Goal: Transaction & Acquisition: Purchase product/service

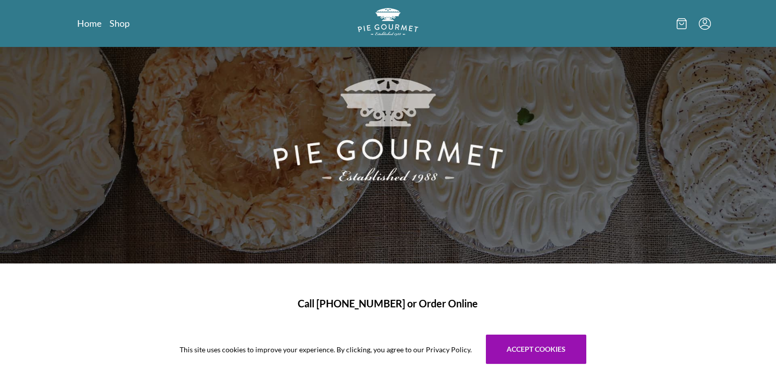
scroll to position [76, 0]
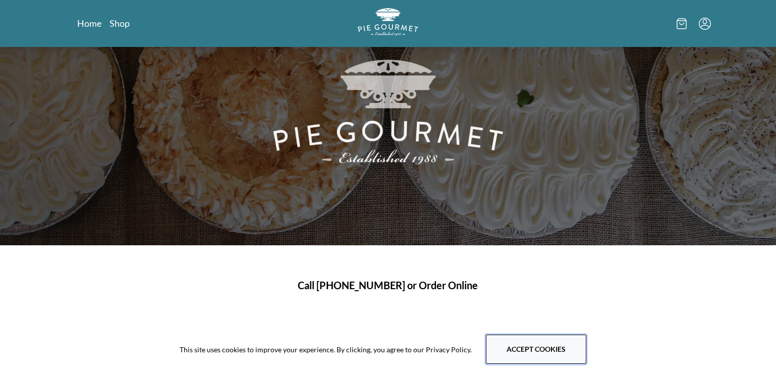
click at [522, 352] on button "Accept cookies" at bounding box center [536, 349] width 100 height 29
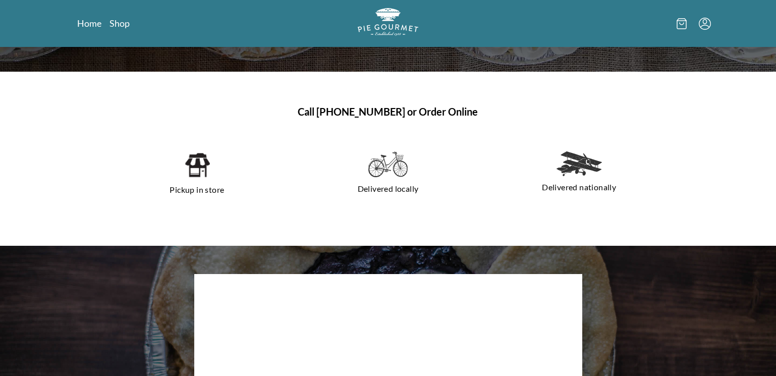
scroll to position [252, 0]
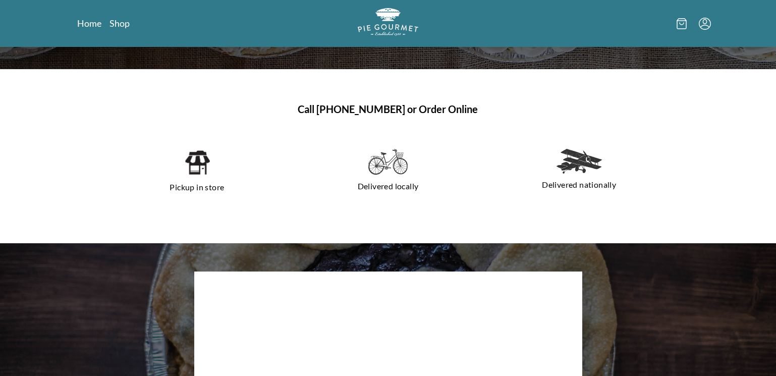
click at [204, 171] on img at bounding box center [197, 162] width 26 height 27
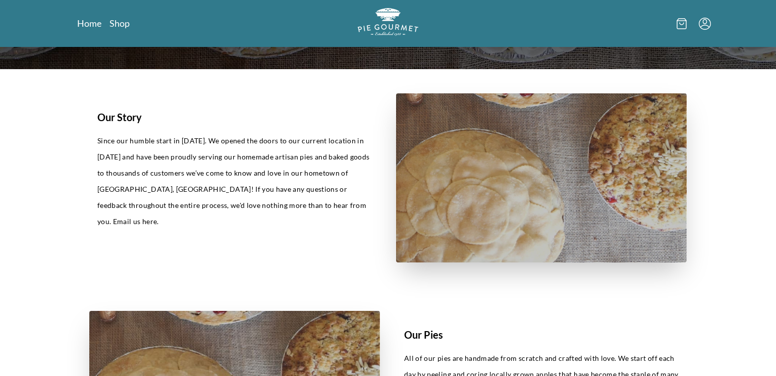
click at [200, 171] on p "Since our humble start in [DATE]. We opened the doors to our current location i…" at bounding box center [234, 181] width 275 height 97
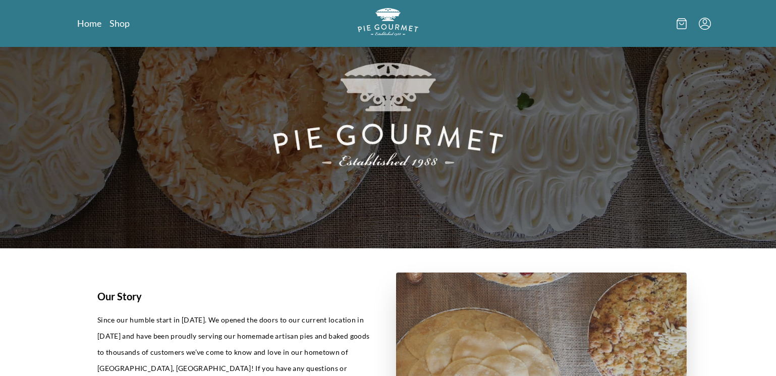
scroll to position [0, 0]
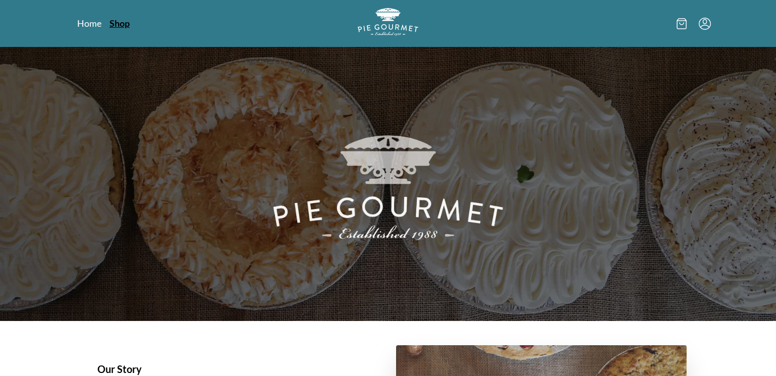
click at [125, 26] on link "Shop" at bounding box center [120, 23] width 20 height 12
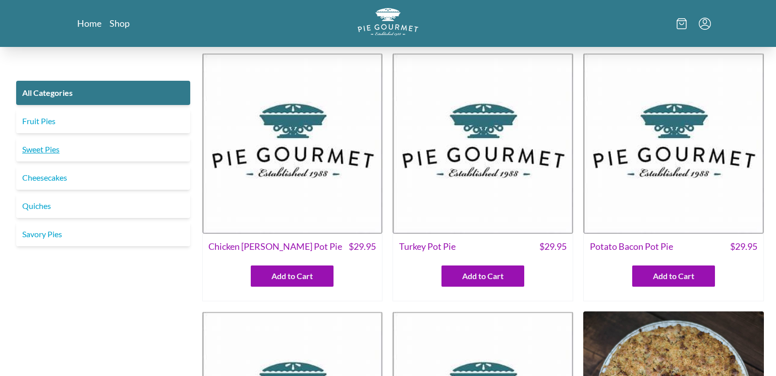
click at [93, 153] on link "Sweet Pies" at bounding box center [103, 149] width 174 height 24
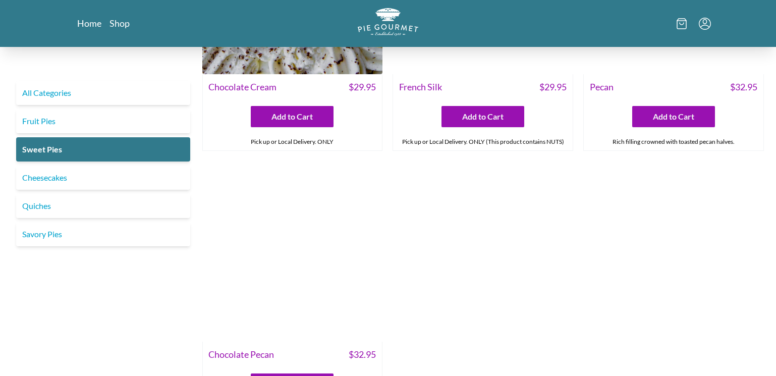
scroll to position [429, 0]
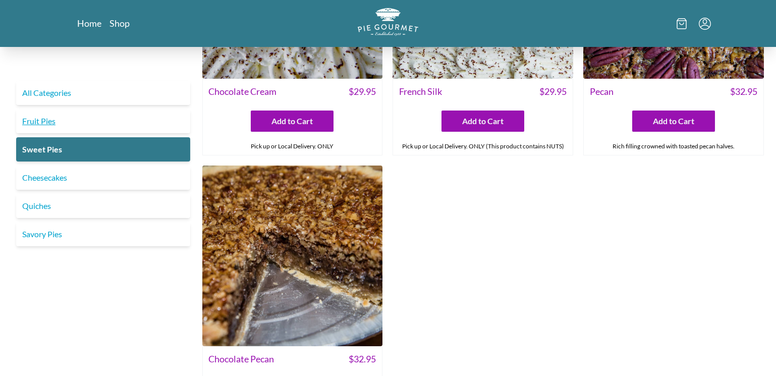
click at [40, 124] on link "Fruit Pies" at bounding box center [103, 121] width 174 height 24
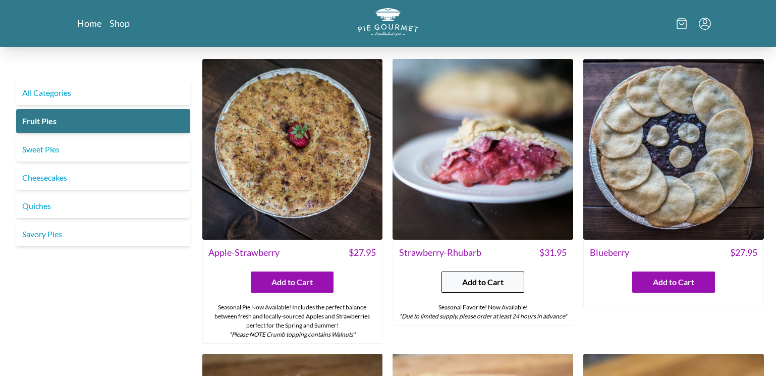
click at [486, 278] on span "Add to Cart" at bounding box center [482, 282] width 41 height 12
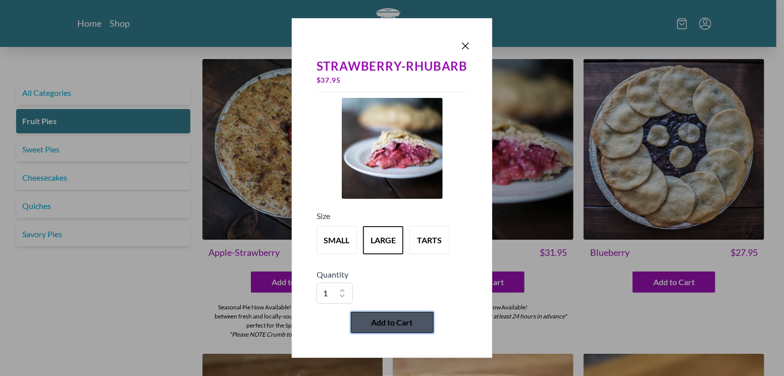
click at [411, 329] on button "Add to Cart" at bounding box center [392, 322] width 83 height 21
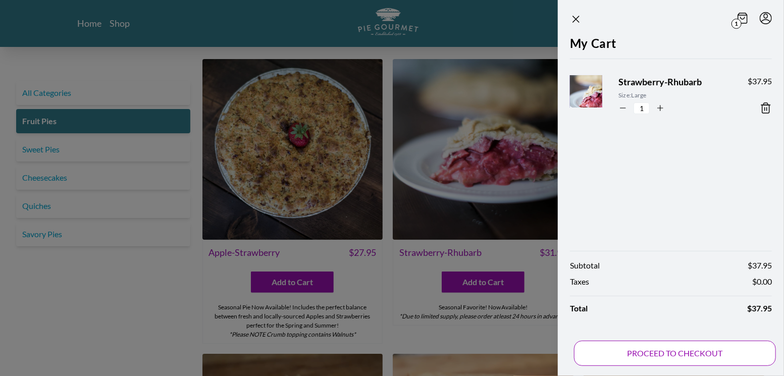
click at [685, 354] on button "PROCEED TO CHECKOUT" at bounding box center [675, 353] width 202 height 25
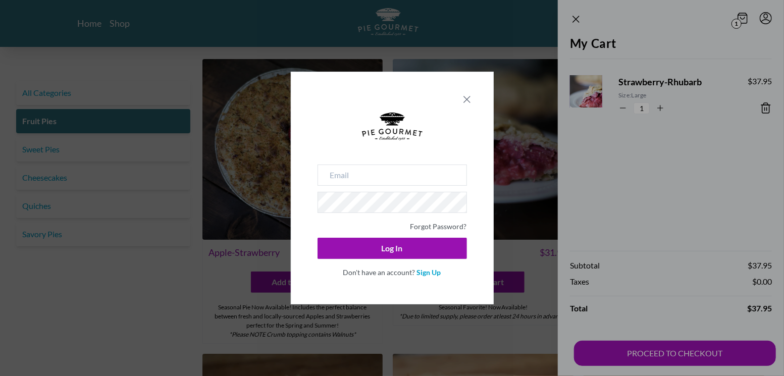
click at [467, 97] on icon "Close panel" at bounding box center [467, 99] width 12 height 12
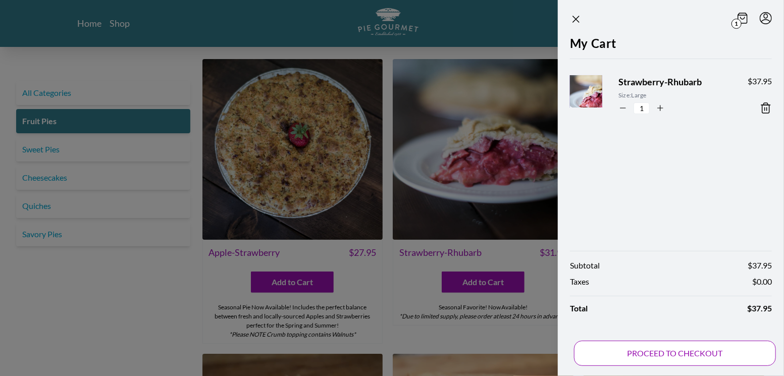
click at [698, 350] on button "PROCEED TO CHECKOUT" at bounding box center [675, 353] width 202 height 25
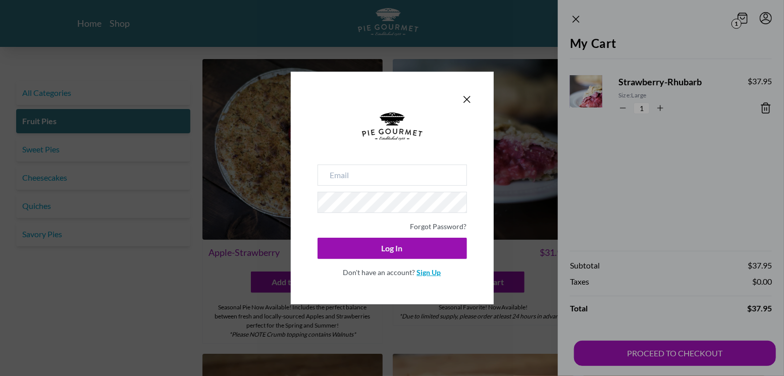
click at [427, 273] on link "Sign Up" at bounding box center [429, 272] width 24 height 9
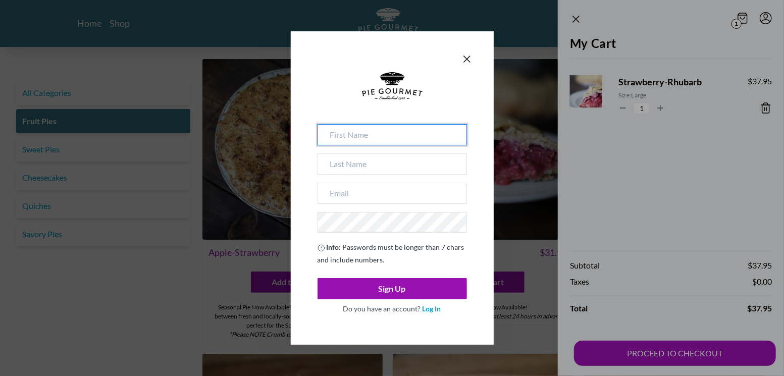
drag, startPoint x: 370, startPoint y: 129, endPoint x: 361, endPoint y: 140, distance: 14.1
click at [370, 129] on input at bounding box center [392, 134] width 149 height 21
type input "[PERSON_NAME]"
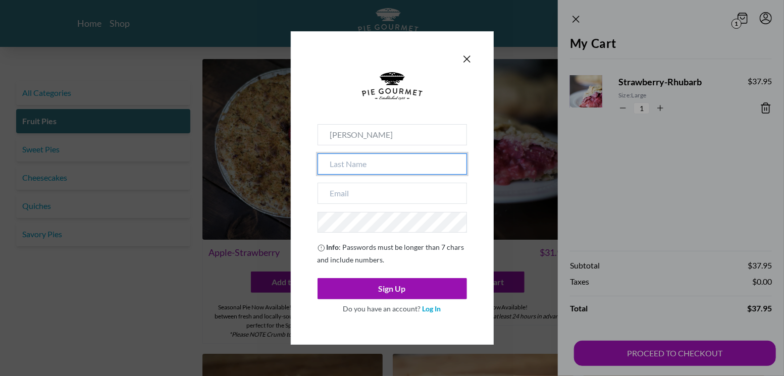
type input "prettol"
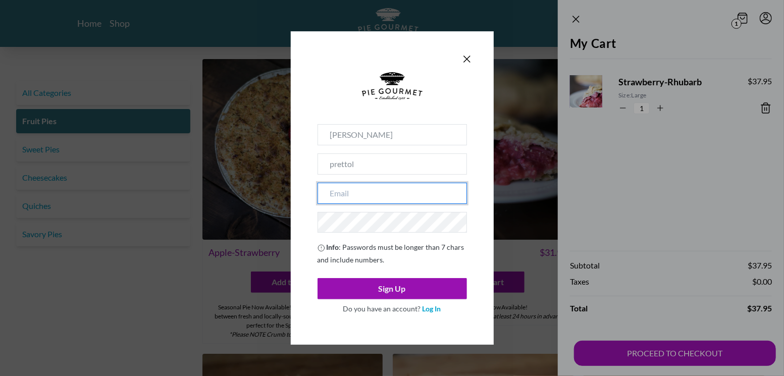
type input "[EMAIL_ADDRESS][DOMAIN_NAME]"
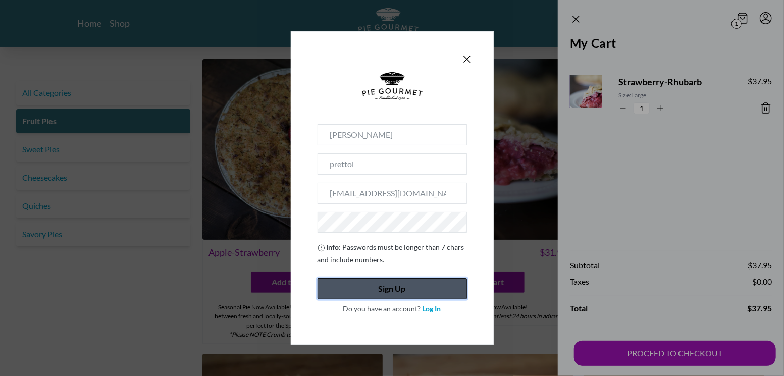
click at [397, 286] on button "Sign Up" at bounding box center [392, 288] width 149 height 21
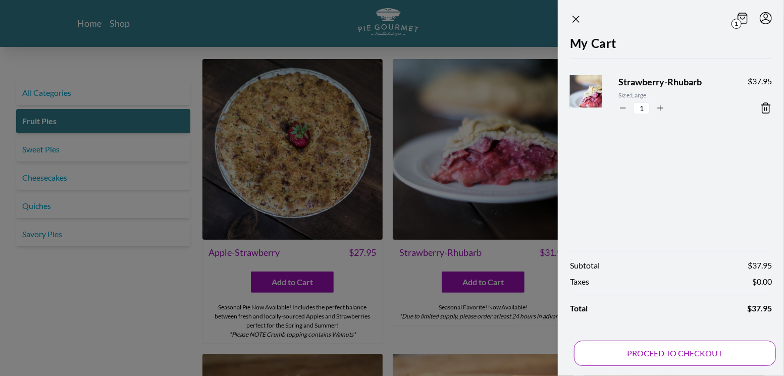
click at [691, 353] on button "PROCEED TO CHECKOUT" at bounding box center [675, 353] width 202 height 25
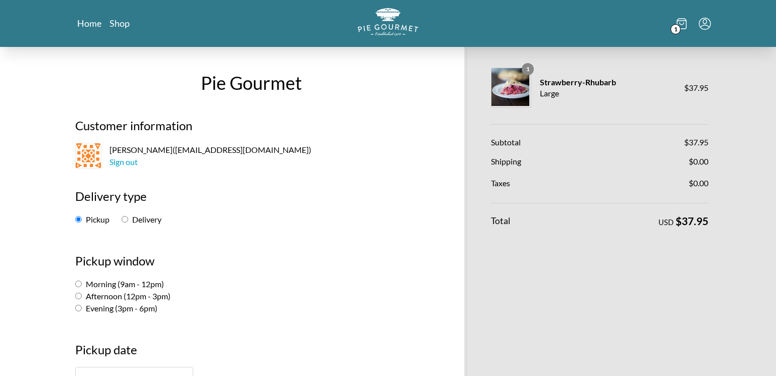
click at [85, 283] on label "Morning (9am - 12pm)" at bounding box center [119, 284] width 89 height 10
click at [82, 283] on input "Morning (9am - 12pm)" at bounding box center [78, 284] width 7 height 7
radio input "true"
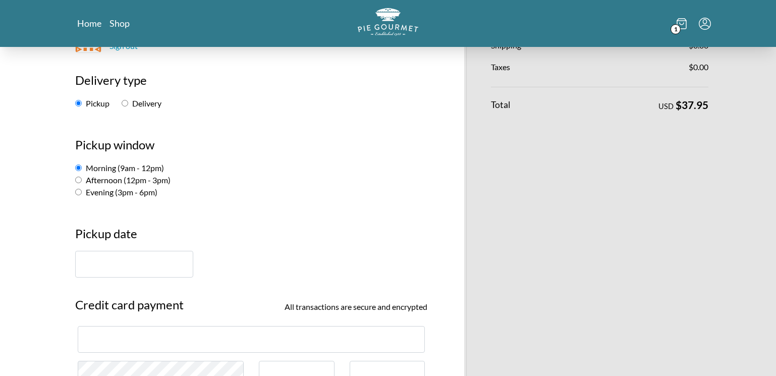
scroll to position [164, 0]
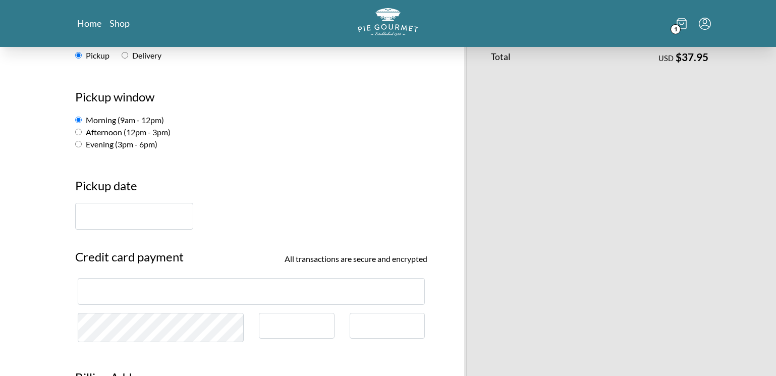
click at [143, 223] on input "text" at bounding box center [134, 216] width 118 height 27
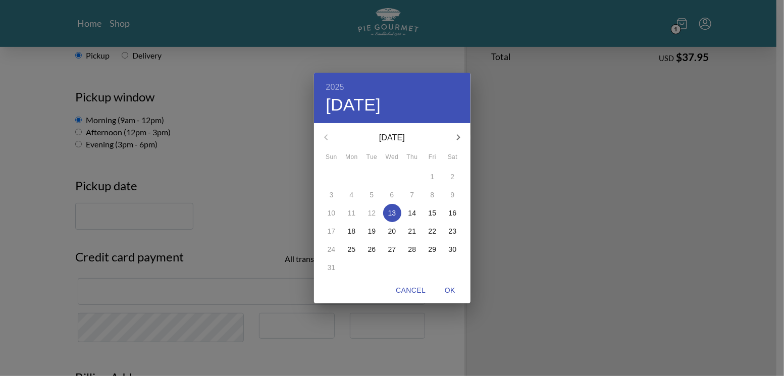
click at [433, 211] on p "15" at bounding box center [433, 213] width 8 height 10
click at [452, 290] on span "OK" at bounding box center [450, 290] width 24 height 13
type input "[DATE]"
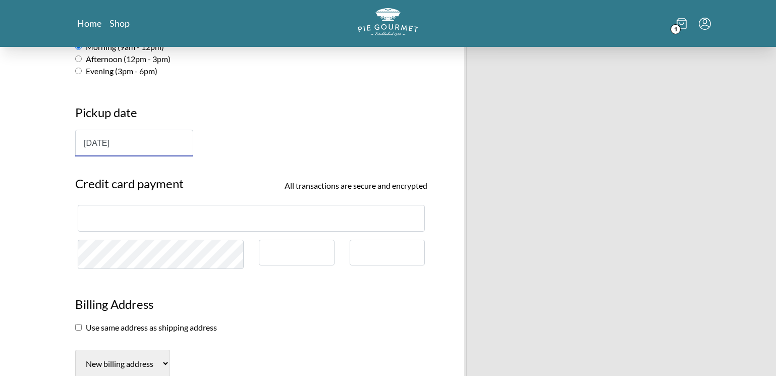
scroll to position [252, 0]
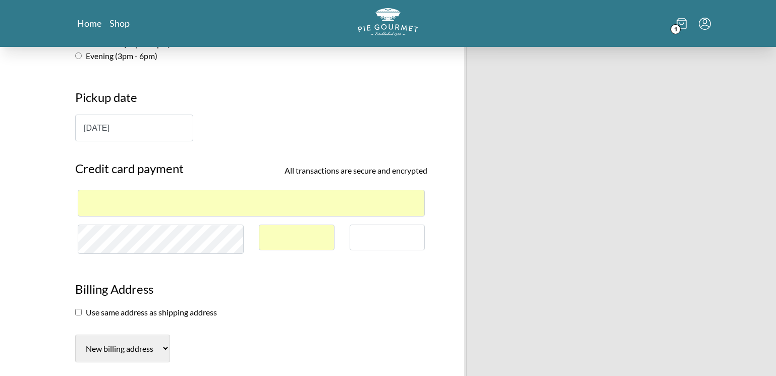
click at [399, 302] on h3 "Billing Address" at bounding box center [251, 293] width 352 height 26
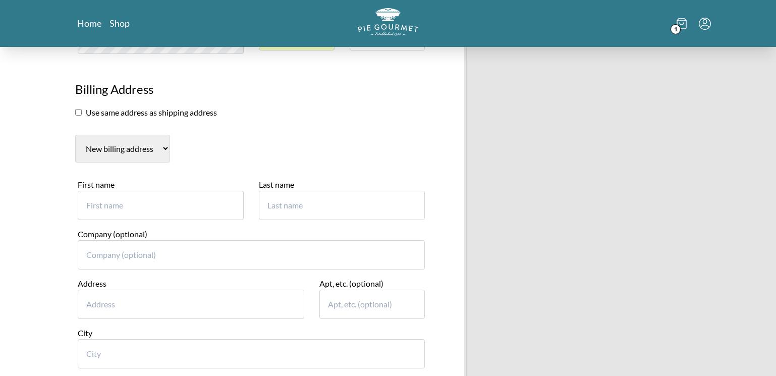
scroll to position [454, 0]
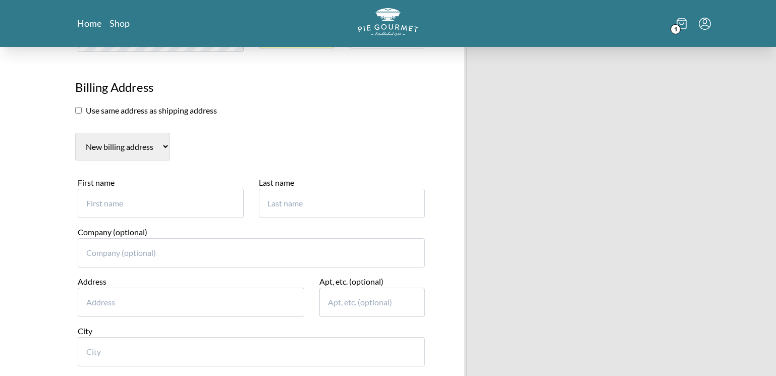
click at [125, 208] on input "First name" at bounding box center [161, 203] width 166 height 29
type input "[PERSON_NAME]"
type input "6"
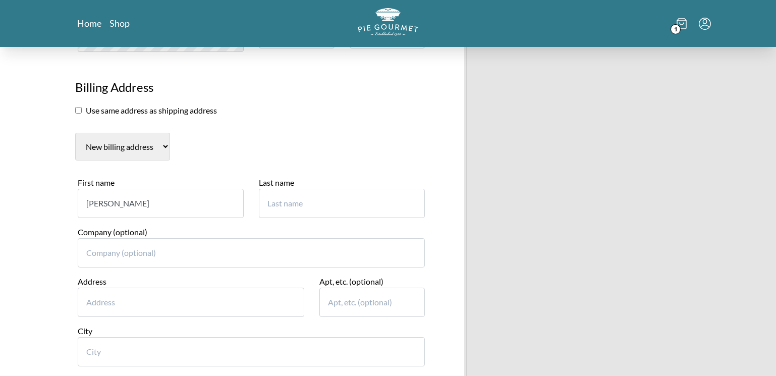
type input "prettol"
type input "Fairfax [MEDICAL_DATA]"
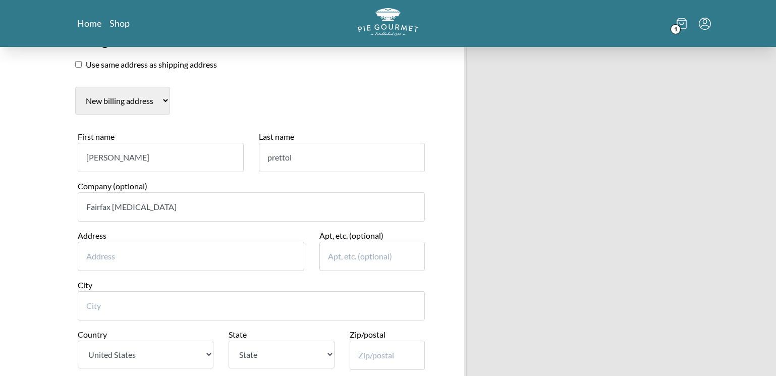
scroll to position [526, 0]
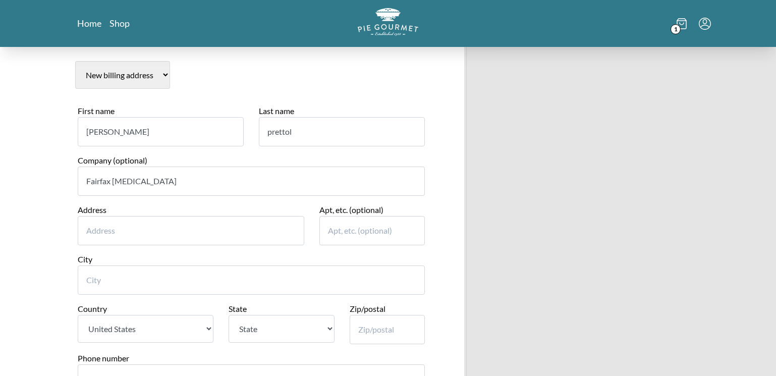
click at [168, 228] on input "Address" at bounding box center [191, 230] width 227 height 29
click at [143, 221] on input "Address" at bounding box center [191, 230] width 227 height 29
type input "[STREET_ADDRESS]"
click at [329, 236] on input "Apt, etc. (optional)" at bounding box center [373, 230] width 106 height 29
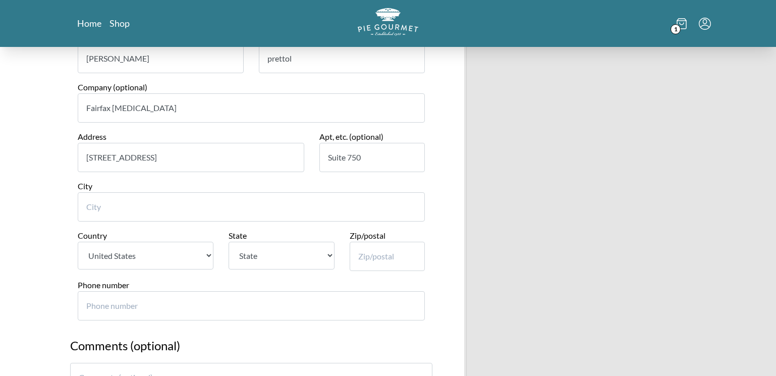
scroll to position [601, 0]
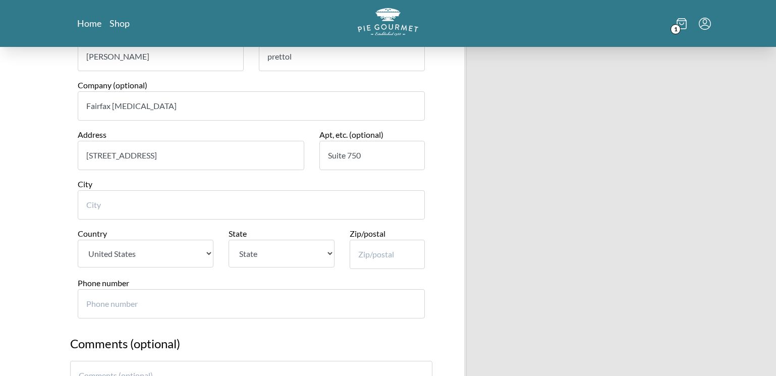
type input "Suite 750"
click at [124, 199] on input "City" at bounding box center [251, 204] width 347 height 29
type input "Fairfax"
click at [279, 248] on select "State [US_STATE] [US_STATE] [US_STATE] [US_STATE] [US_STATE] [US_STATE] [US_STA…" at bounding box center [282, 254] width 106 height 28
select select "VA"
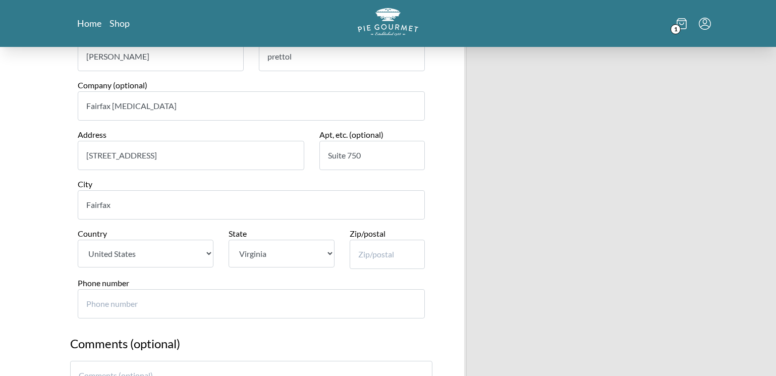
click at [229, 240] on select "State [US_STATE] [US_STATE] [US_STATE] [US_STATE] [US_STATE] [US_STATE] [US_STA…" at bounding box center [282, 254] width 106 height 28
click at [379, 256] on input "Zip/postal" at bounding box center [388, 254] width 76 height 29
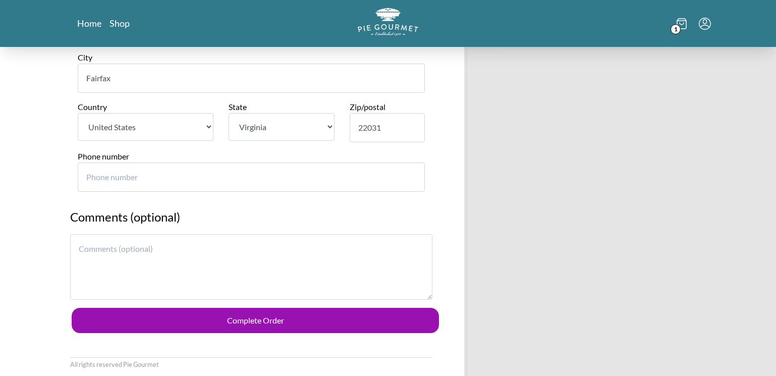
scroll to position [740, 0]
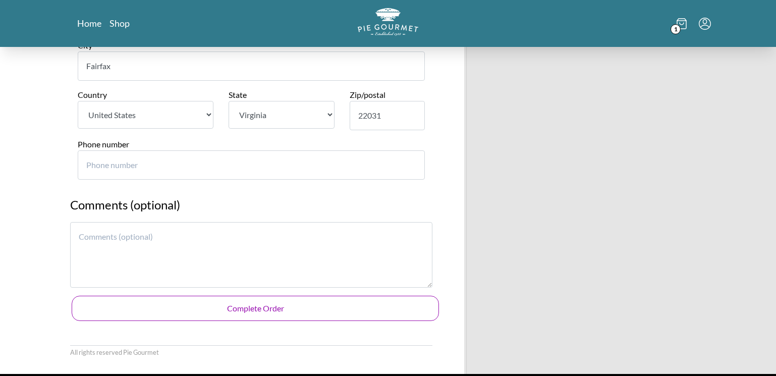
type input "22031"
click at [260, 310] on button "Complete Order" at bounding box center [256, 308] width 368 height 25
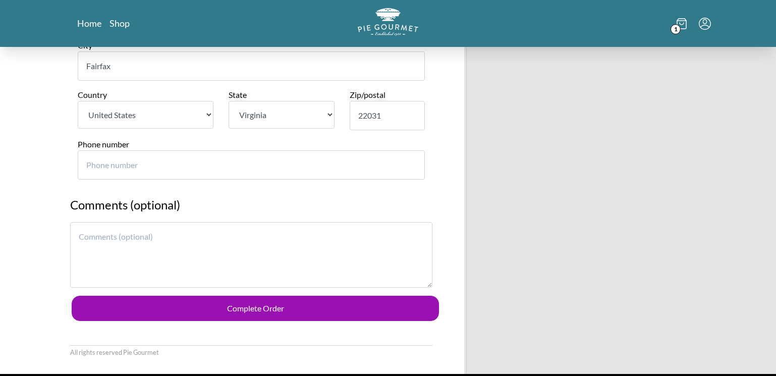
click at [157, 158] on input "Phone number" at bounding box center [251, 164] width 347 height 29
type input "571"
click at [347, 210] on h2 "Comments (optional)" at bounding box center [251, 209] width 362 height 26
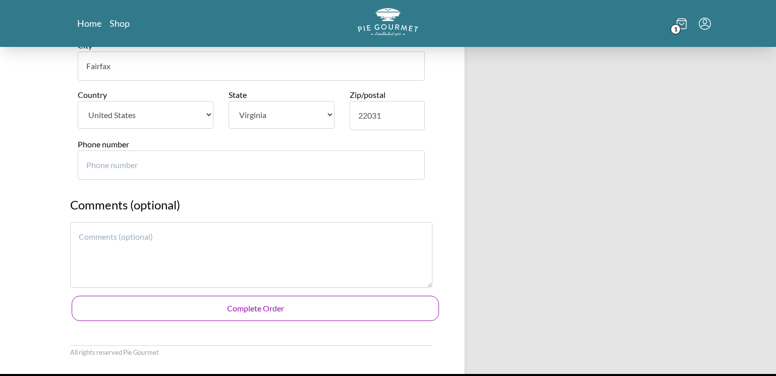
click at [247, 311] on button "Complete Order" at bounding box center [256, 308] width 368 height 25
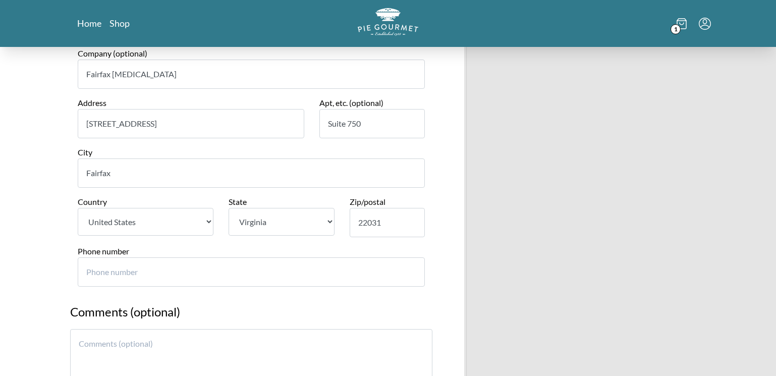
scroll to position [665, 0]
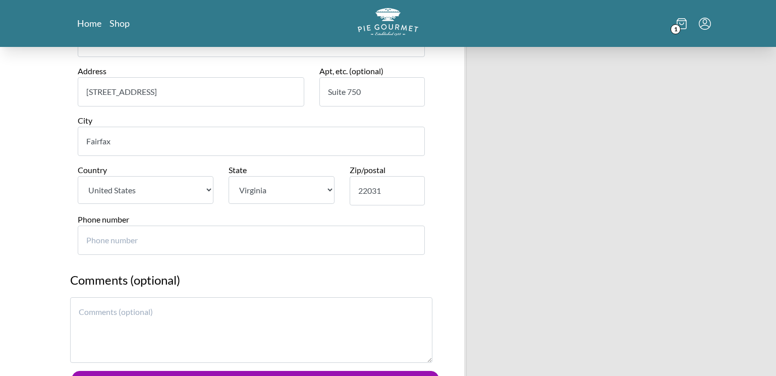
drag, startPoint x: 144, startPoint y: 234, endPoint x: 58, endPoint y: 227, distance: 86.7
type input "5712335164"
click at [305, 299] on textarea at bounding box center [251, 330] width 362 height 66
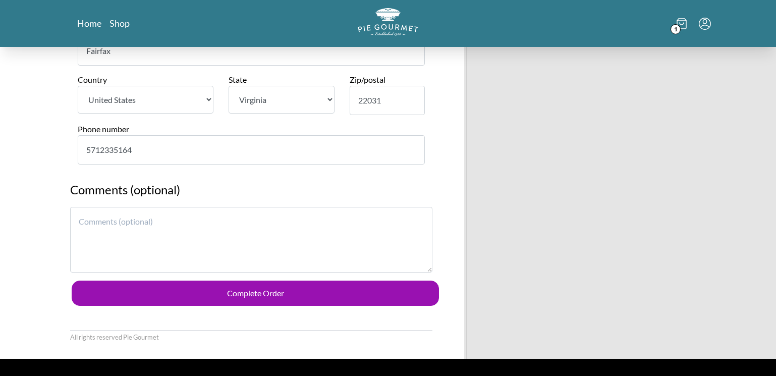
scroll to position [765, 0]
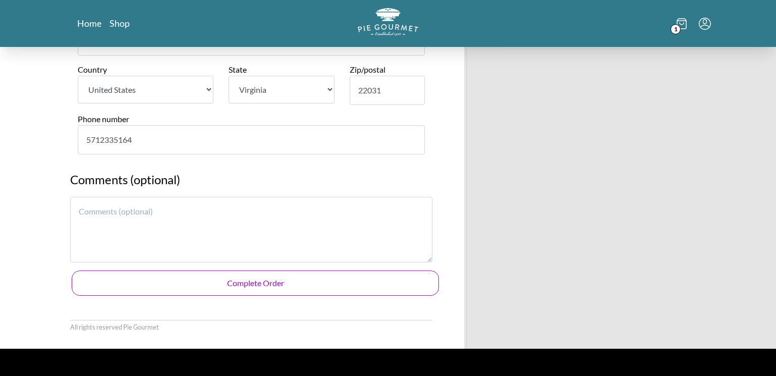
click at [286, 276] on button "Complete Order" at bounding box center [256, 283] width 368 height 25
